Goal: Task Accomplishment & Management: Use online tool/utility

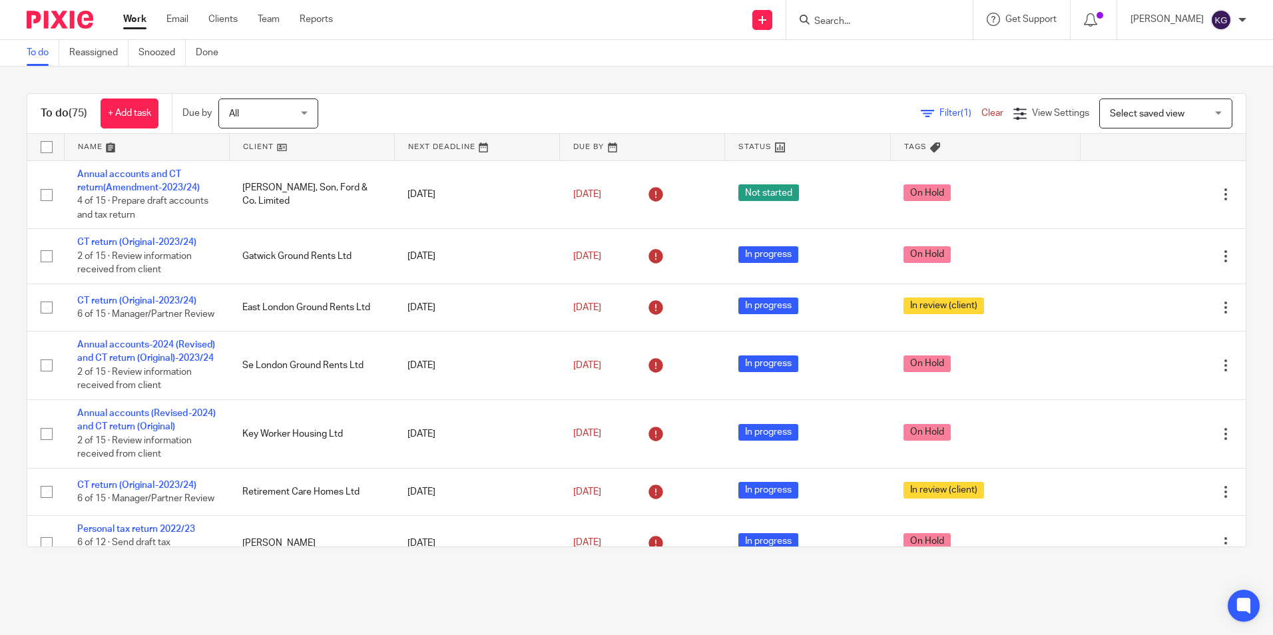
click at [817, 19] on div at bounding box center [876, 19] width 155 height 17
click at [831, 18] on input "Search" at bounding box center [873, 22] width 120 height 12
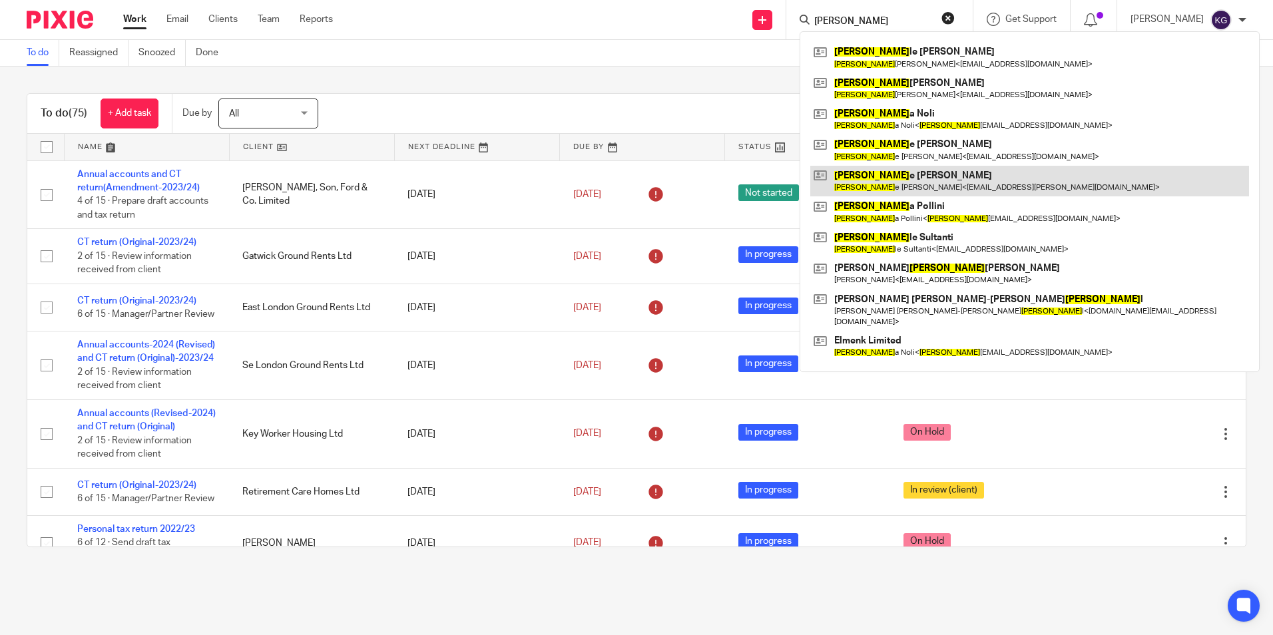
type input "michel"
click at [931, 186] on link at bounding box center [1029, 181] width 439 height 31
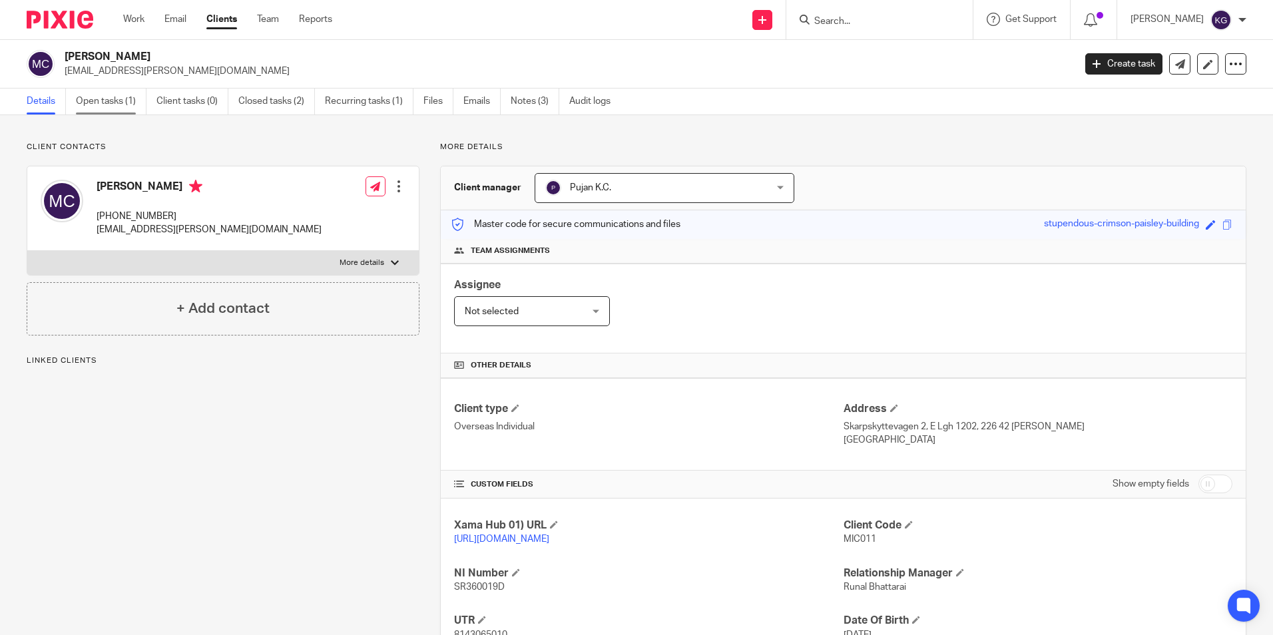
click at [96, 95] on link "Open tasks (1)" at bounding box center [111, 102] width 71 height 26
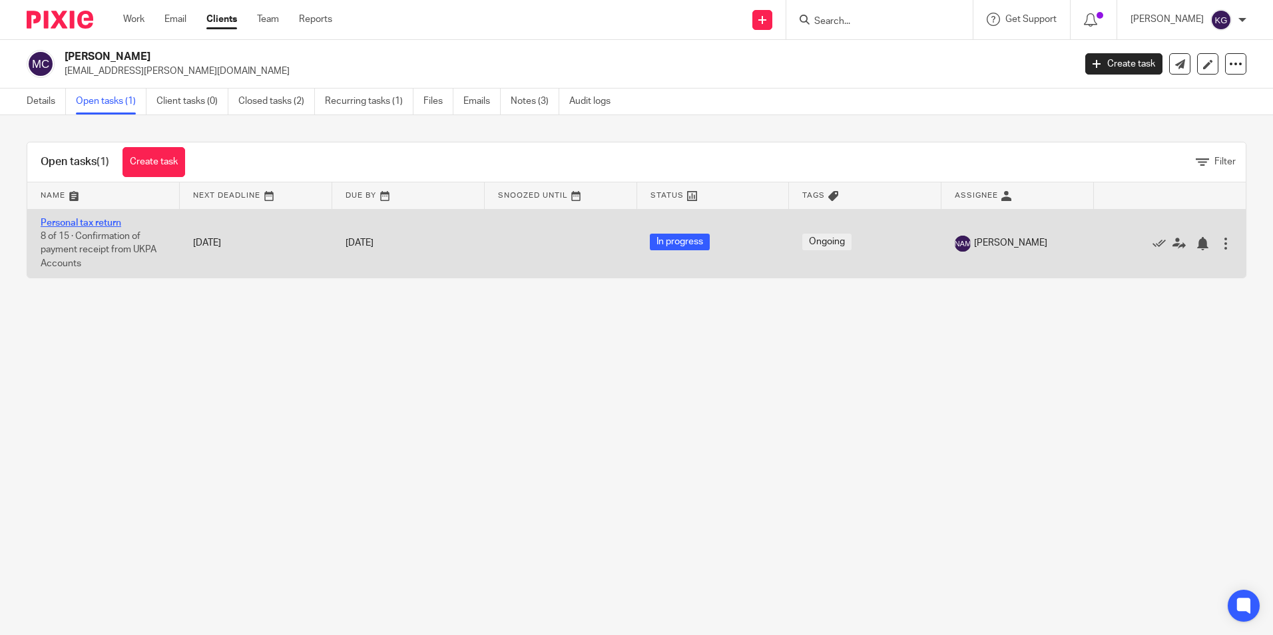
click at [90, 223] on link "Personal tax return" at bounding box center [81, 222] width 81 height 9
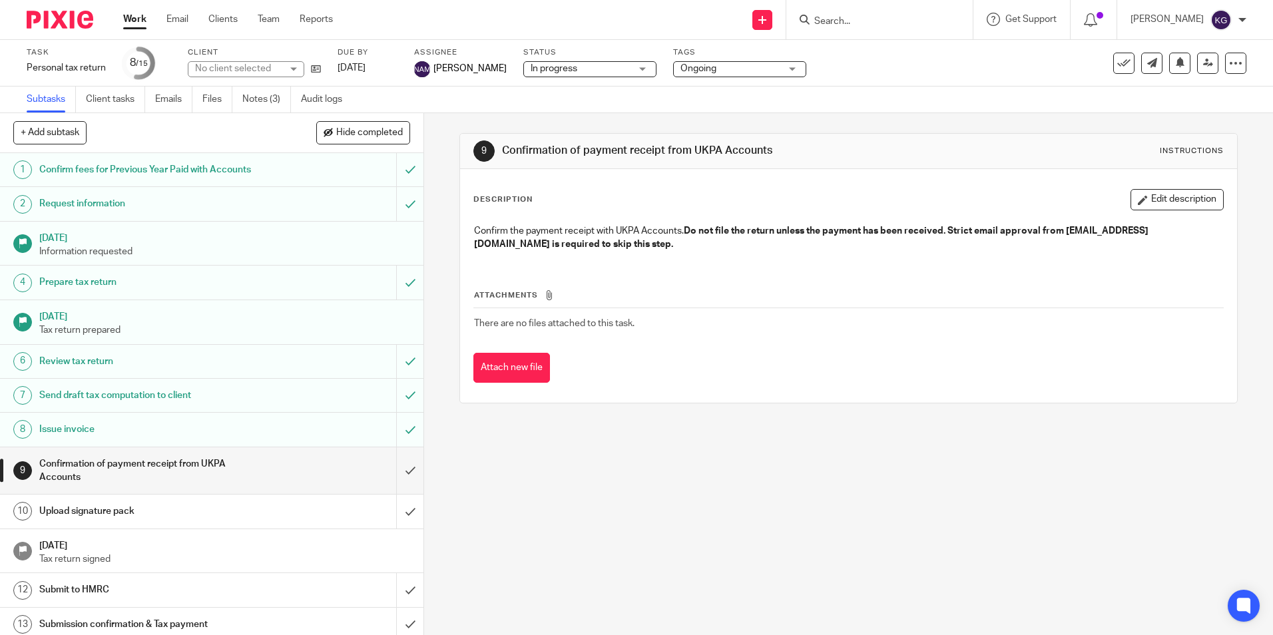
scroll to position [75, 0]
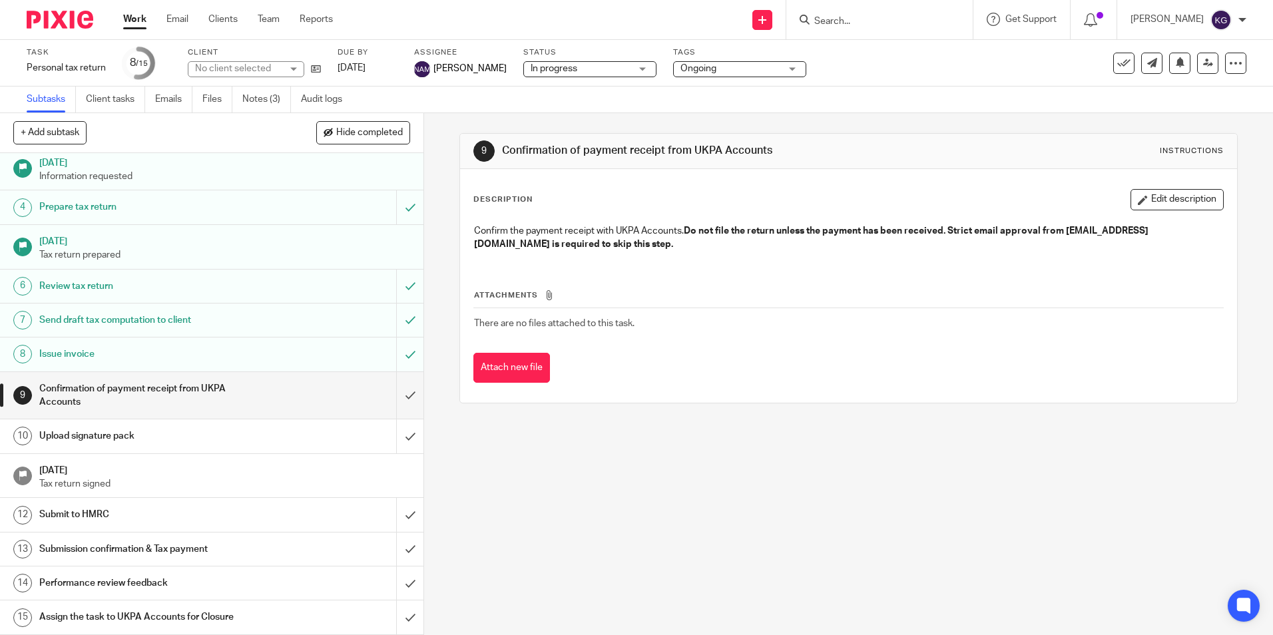
click at [188, 548] on h1 "Submission confirmation & Tax payment" at bounding box center [153, 549] width 229 height 20
